Goal: Task Accomplishment & Management: Manage account settings

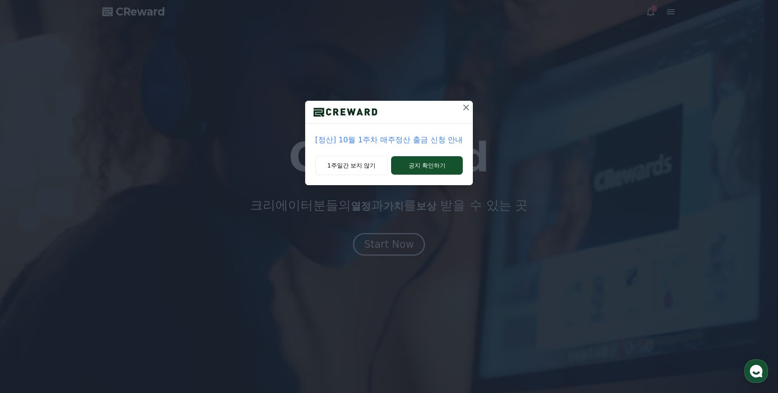
click at [464, 106] on icon at bounding box center [466, 107] width 6 height 6
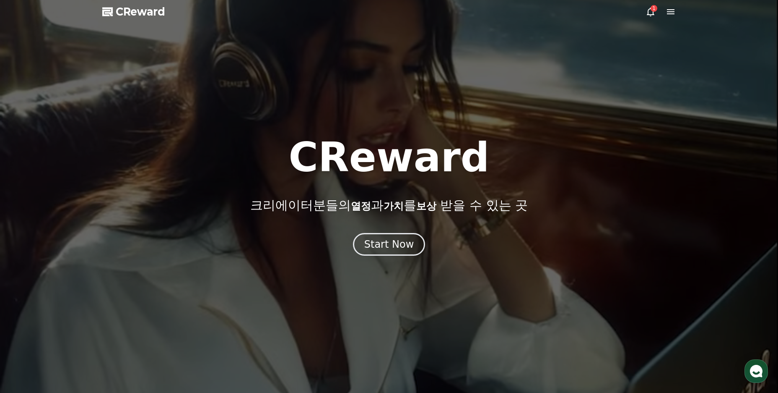
click at [653, 12] on icon at bounding box center [651, 12] width 10 height 10
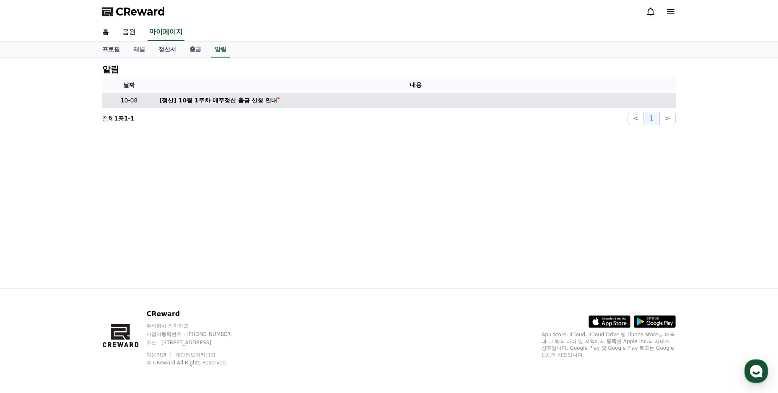
click at [215, 104] on div "[정산] 10월 1주차 매주정산 출금 신청 안내" at bounding box center [218, 100] width 118 height 9
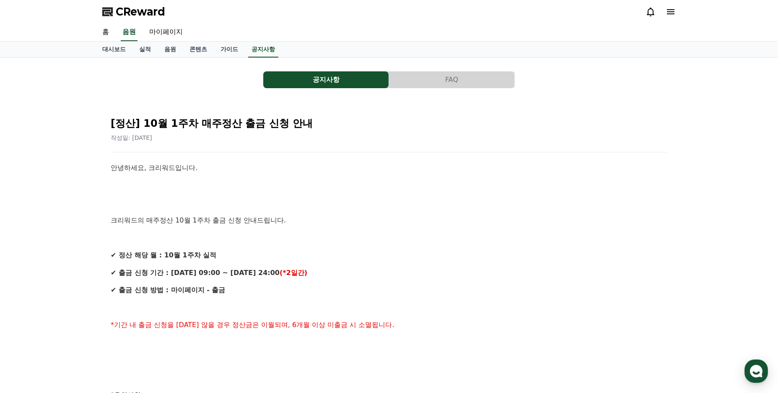
click at [672, 13] on icon at bounding box center [671, 12] width 10 height 10
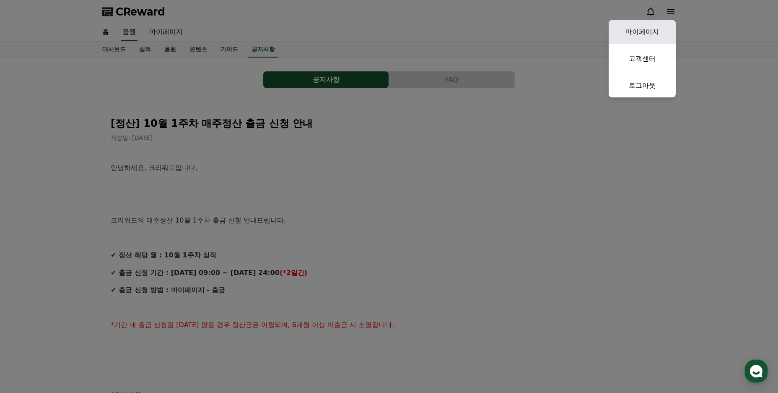
click at [648, 32] on link "마이페이지" at bounding box center [642, 31] width 67 height 23
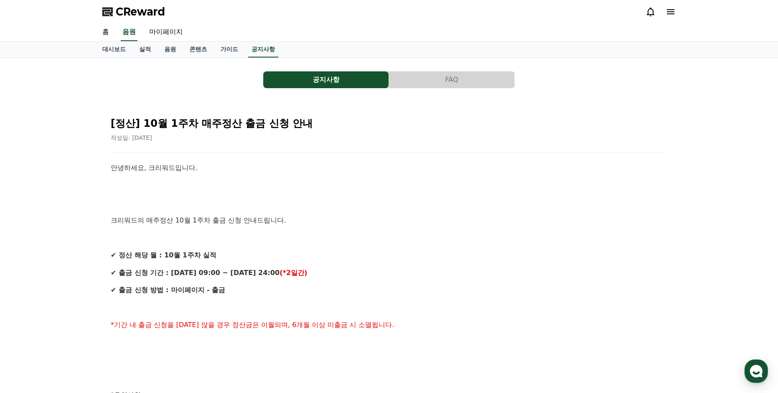
select select "**********"
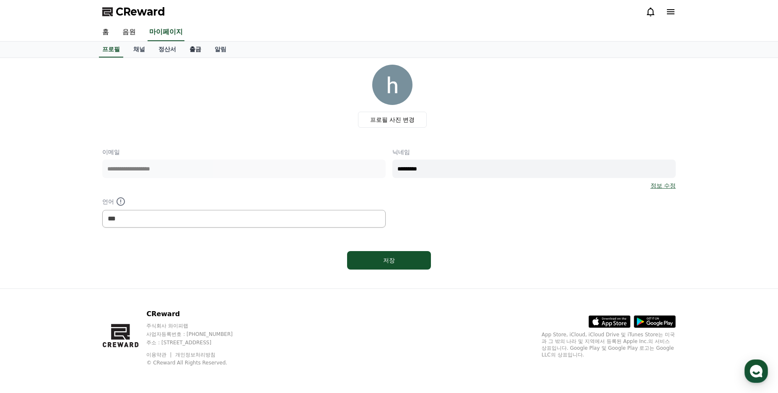
click at [195, 49] on link "출금" at bounding box center [195, 50] width 25 height 16
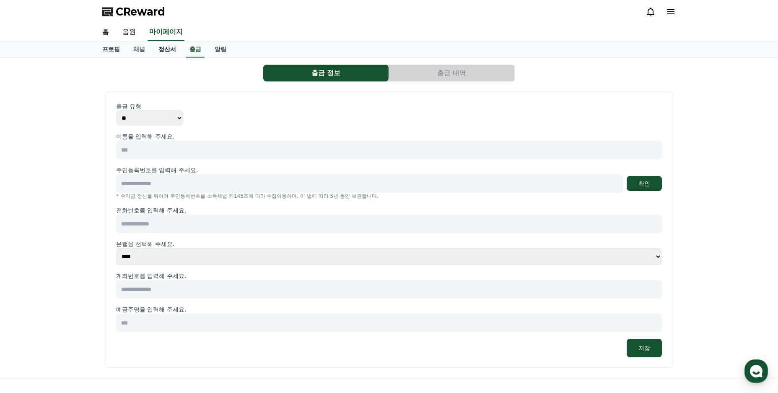
click at [164, 50] on link "정산서" at bounding box center [167, 50] width 31 height 16
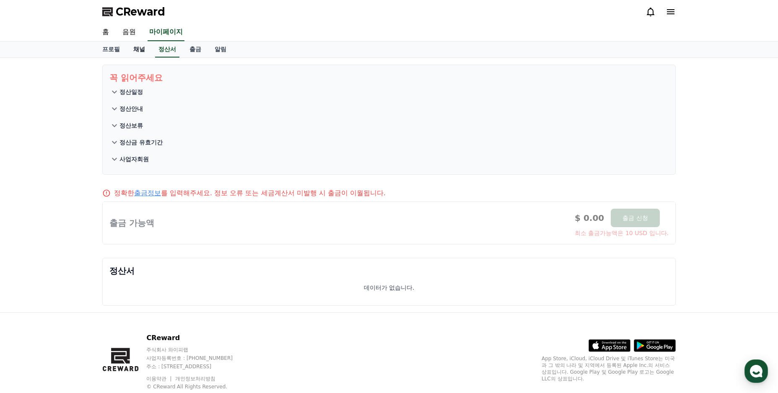
click at [135, 52] on link "채널" at bounding box center [139, 50] width 25 height 16
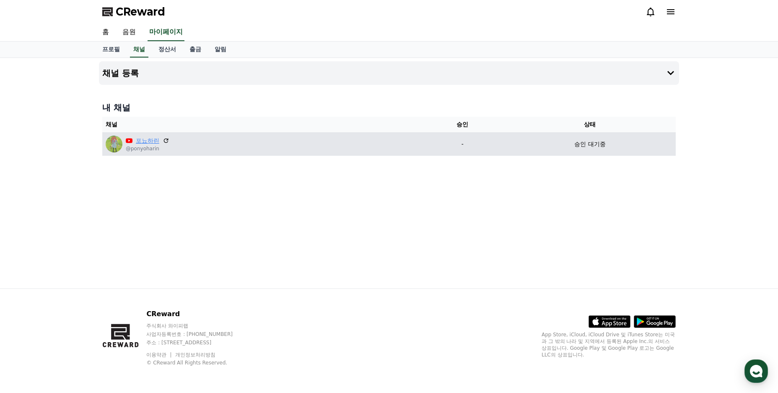
click at [145, 142] on link "포뇨하린" at bounding box center [147, 140] width 23 height 9
drag, startPoint x: 585, startPoint y: 146, endPoint x: 417, endPoint y: 147, distance: 168.2
click at [585, 146] on p "승인 대기중" at bounding box center [590, 144] width 31 height 9
click at [168, 140] on icon at bounding box center [166, 140] width 5 height 5
click at [163, 137] on button at bounding box center [166, 140] width 7 height 7
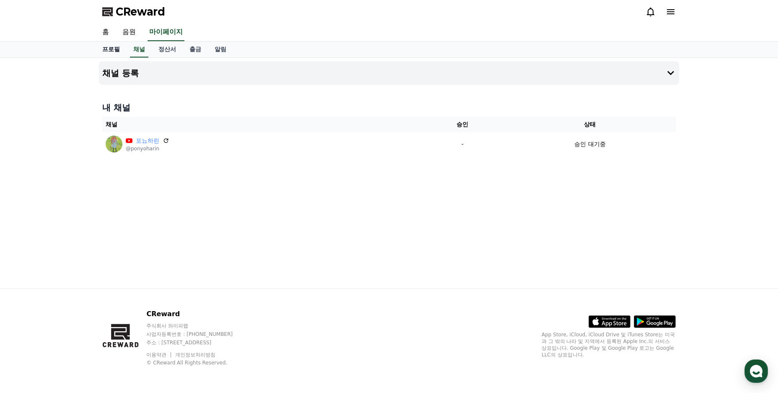
click at [117, 49] on link "프로필" at bounding box center [111, 50] width 31 height 16
select select "**********"
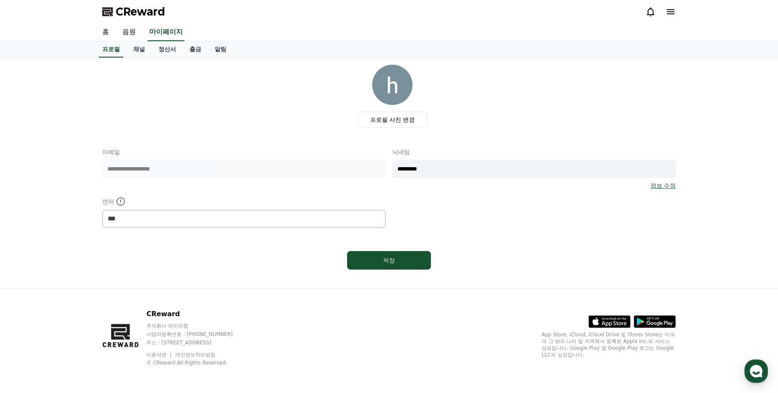
click at [107, 31] on link "홈" at bounding box center [106, 32] width 20 height 18
